Goal: Find specific page/section: Find specific page/section

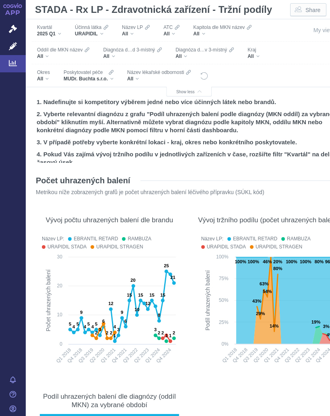
scroll to position [42, 0]
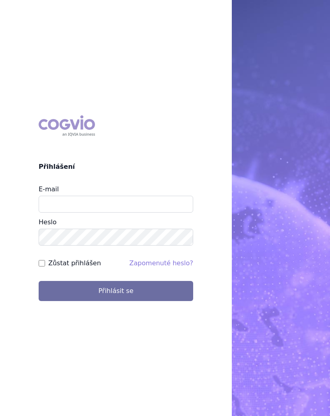
type input "[EMAIL_ADDRESS][DOMAIN_NAME]"
click at [126, 294] on button "Přihlásit se" at bounding box center [116, 291] width 154 height 20
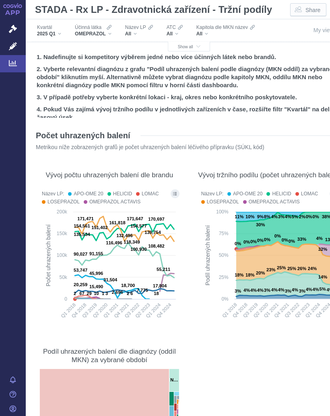
click at [187, 45] on span "Show all" at bounding box center [189, 47] width 23 height 4
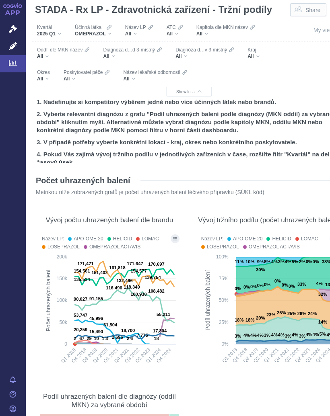
click at [257, 54] on div "All" at bounding box center [253, 56] width 12 height 6
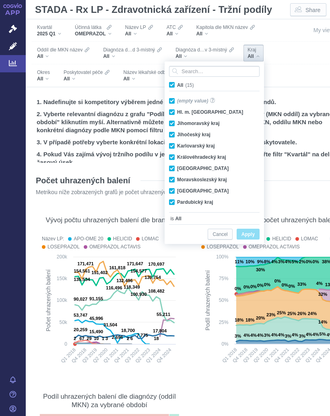
click at [177, 83] on span "All (15)" at bounding box center [185, 85] width 17 height 6
click at [177, 83] on input "All (15)" at bounding box center [179, 83] width 5 height 5
checkbox input "false"
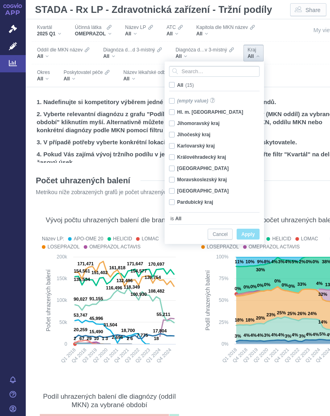
checkbox input "false"
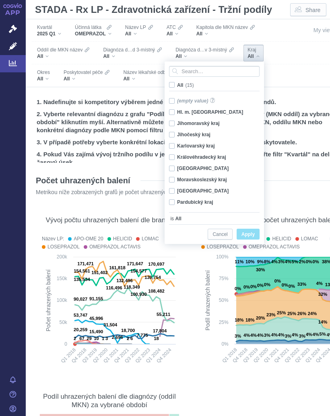
checkbox input "false"
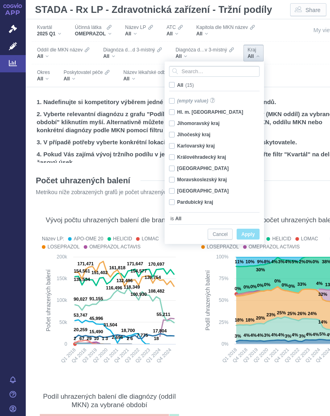
checkbox input "false"
click at [177, 84] on span "All (15)" at bounding box center [185, 85] width 16 height 6
click at [177, 84] on input "All (15)" at bounding box center [179, 83] width 5 height 5
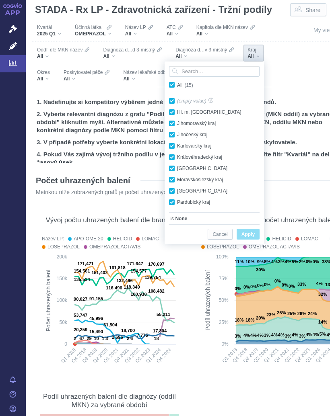
checkbox input "true"
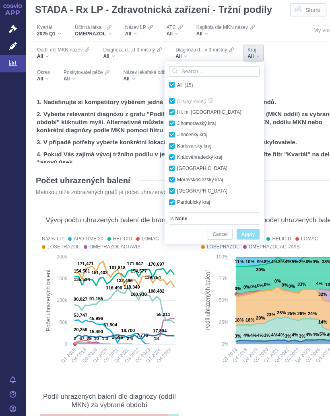
checkbox input "true"
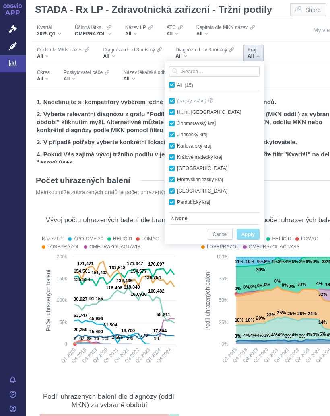
checkbox input "true"
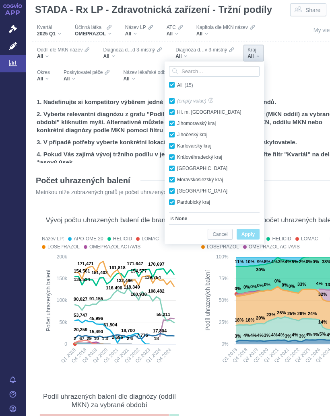
checkbox input "true"
click at [177, 85] on span "All (15)" at bounding box center [185, 85] width 17 height 6
click at [177, 85] on input "All (15)" at bounding box center [179, 83] width 5 height 5
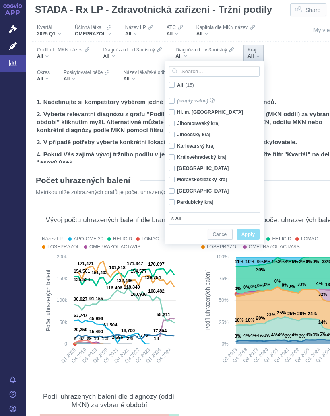
checkbox input "false"
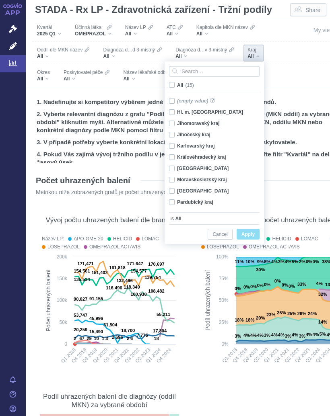
checkbox input "false"
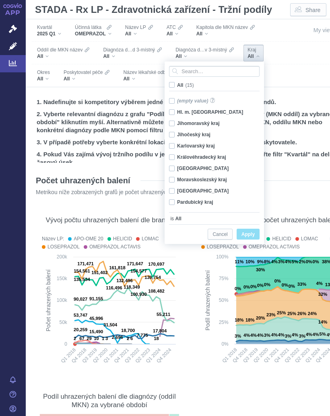
checkbox input "false"
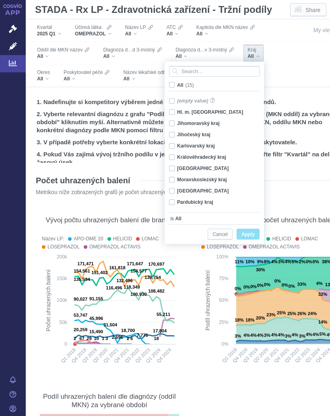
checkbox input "false"
click at [199, 71] on input "Search attribute values" at bounding box center [214, 71] width 90 height 11
click at [197, 176] on div "Moravskoslezský kraj Only" at bounding box center [215, 179] width 101 height 11
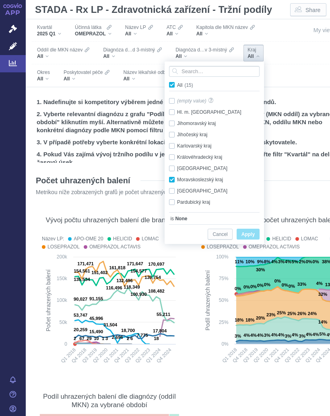
checkbox input "true"
click at [0, 0] on span "Only" at bounding box center [0, 0] width 0 height 0
click at [250, 235] on span "Apply" at bounding box center [247, 235] width 13 height 10
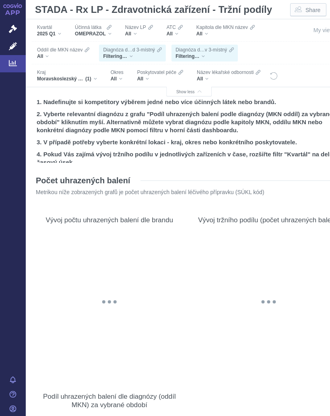
click at [123, 77] on div "All" at bounding box center [117, 79] width 13 height 6
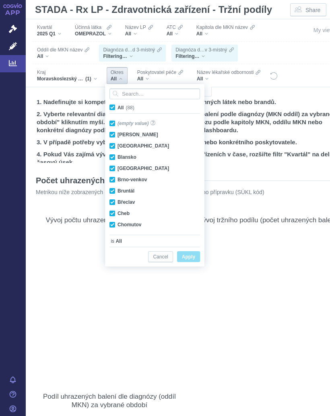
click at [140, 93] on input "Search attribute values" at bounding box center [154, 93] width 90 height 11
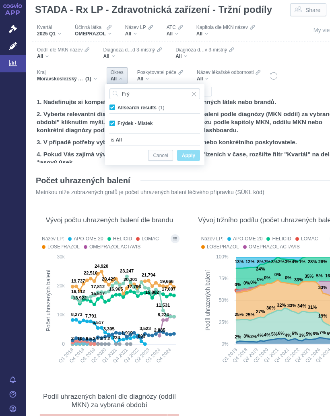
type input "Frý"
click at [192, 154] on span "Apply" at bounding box center [188, 156] width 13 height 10
click at [189, 153] on span "Apply" at bounding box center [188, 156] width 13 height 10
click at [117, 105] on span "All search results (1)" at bounding box center [140, 108] width 47 height 6
click at [117, 105] on input "All search results (1)" at bounding box center [119, 105] width 5 height 5
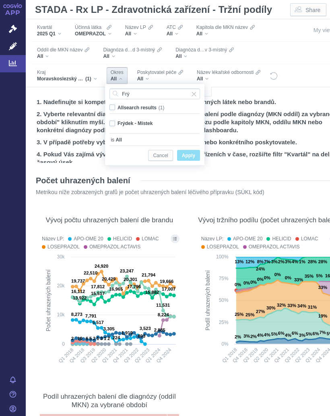
checkbox input "false"
click at [0, 0] on span "Only" at bounding box center [0, 0] width 0 height 0
checkbox input "true"
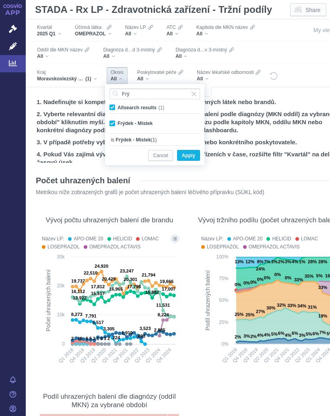
click at [189, 152] on span "Apply" at bounding box center [188, 156] width 13 height 10
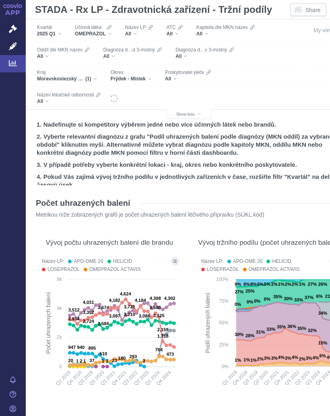
click at [96, 31] on span "OMEPRAZOL" at bounding box center [90, 34] width 31 height 6
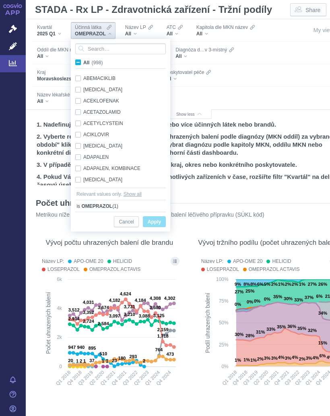
click at [84, 61] on input "All (998)" at bounding box center [85, 60] width 5 height 5
checkbox input "true"
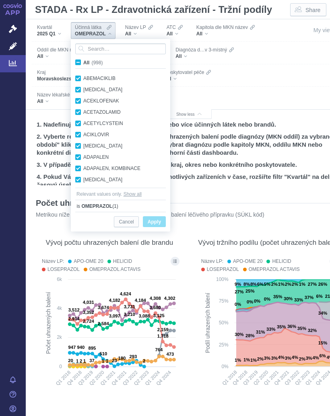
checkbox input "true"
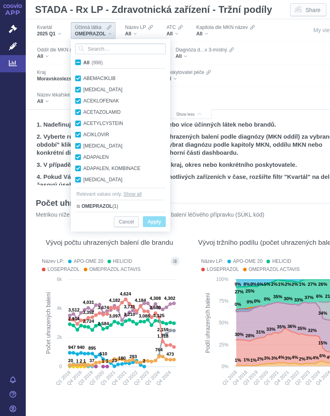
checkbox input "true"
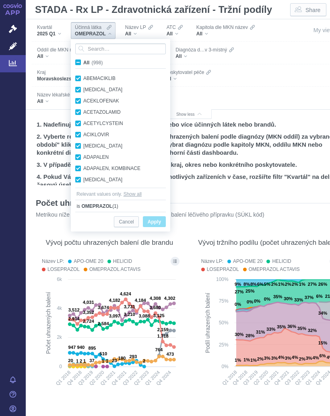
checkbox input "true"
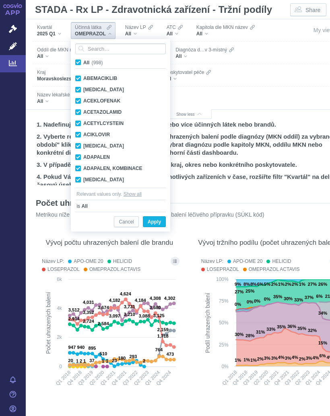
click at [83, 60] on span "All (998)" at bounding box center [92, 63] width 19 height 6
click at [83, 60] on input "All (998)" at bounding box center [85, 60] width 5 height 5
checkbox input "false"
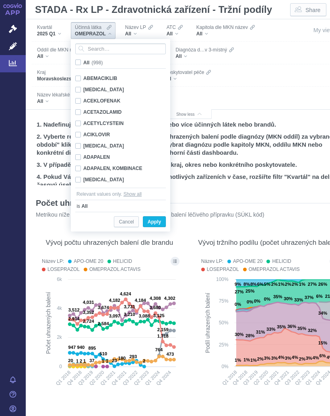
checkbox input "false"
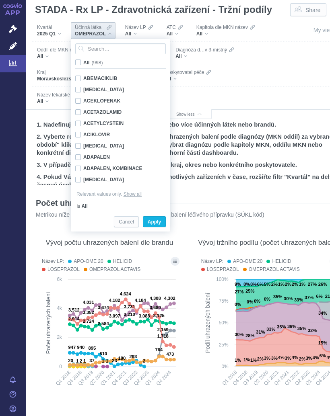
checkbox input "false"
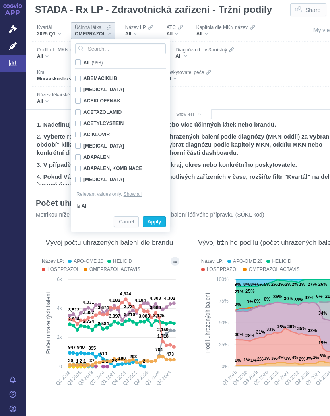
checkbox input "false"
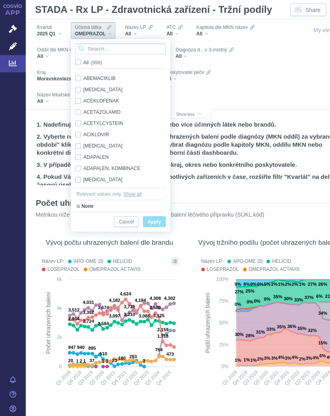
click at [101, 48] on input "Search attribute values" at bounding box center [120, 48] width 90 height 11
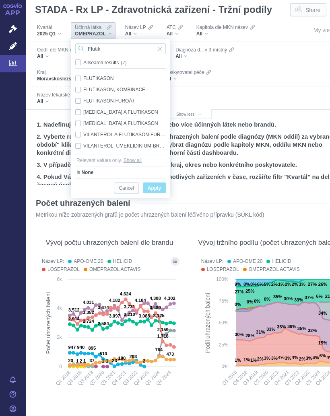
type input "Flutik"
click at [119, 86] on div "FLUTIKASON, KOMBINACE Only" at bounding box center [120, 89] width 99 height 11
checkbox input "true"
click at [156, 187] on span "Apply" at bounding box center [154, 188] width 13 height 10
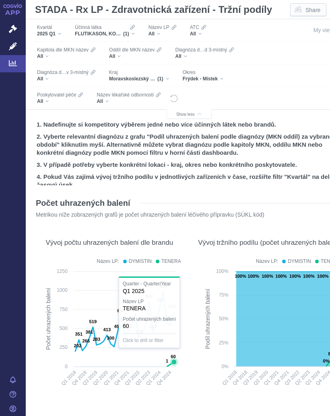
click at [173, 361] on icon at bounding box center [173, 361] width 5 height 5
click at [198, 368] on rect at bounding box center [268, 330] width 141 height 126
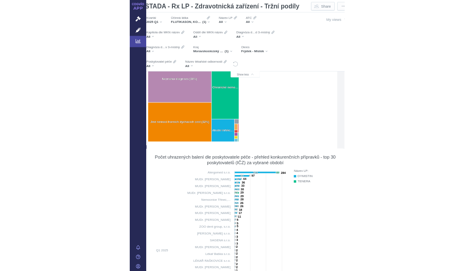
scroll to position [364, 13]
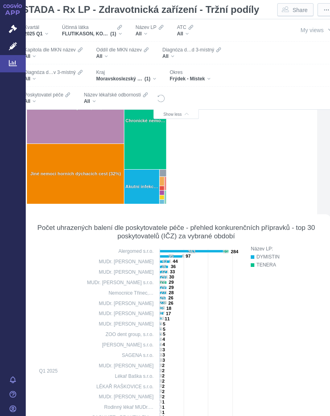
click at [144, 249] on rect at bounding box center [133, 386] width 213 height 283
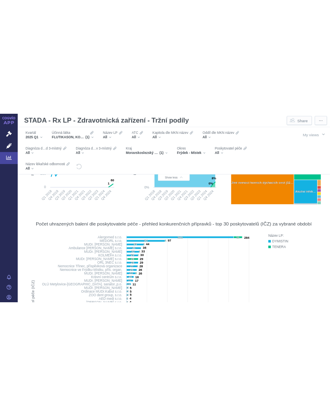
scroll to position [242, 0]
